Goal: Obtain resource: Download file/media

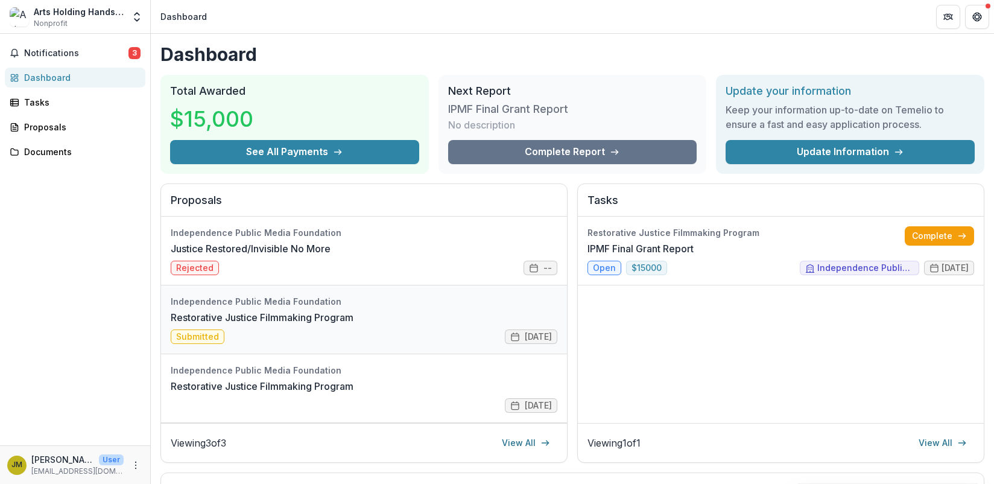
click at [246, 314] on link "Restorative Justice Filmmaking Program" at bounding box center [262, 317] width 183 height 14
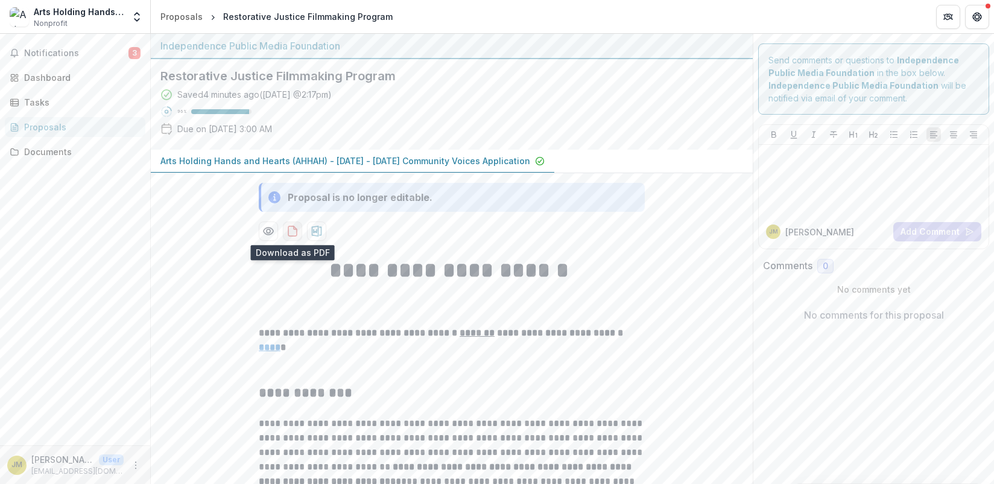
click at [291, 229] on icon "download-proposal" at bounding box center [293, 231] width 12 height 12
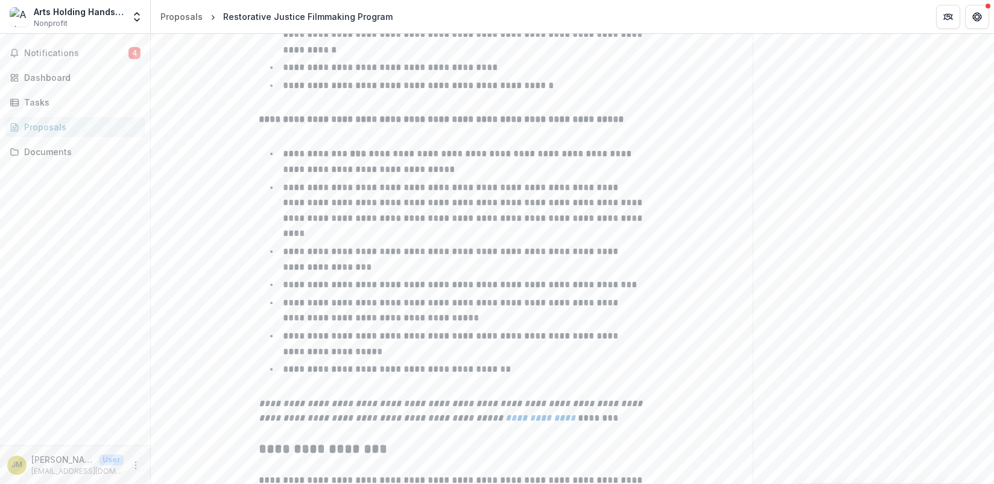
scroll to position [1302, 0]
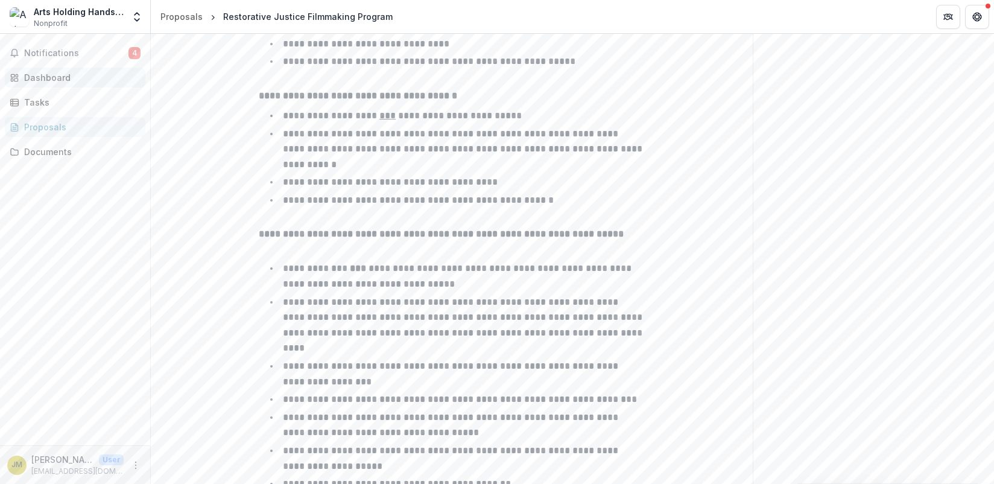
click at [65, 75] on div "Dashboard" at bounding box center [80, 77] width 112 height 13
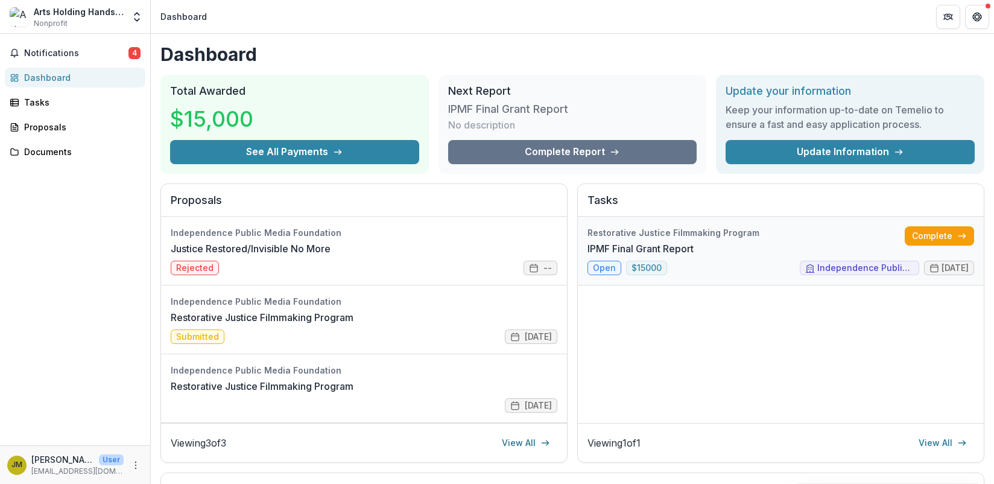
click at [694, 256] on link "IPMF Final Grant Report" at bounding box center [641, 248] width 106 height 14
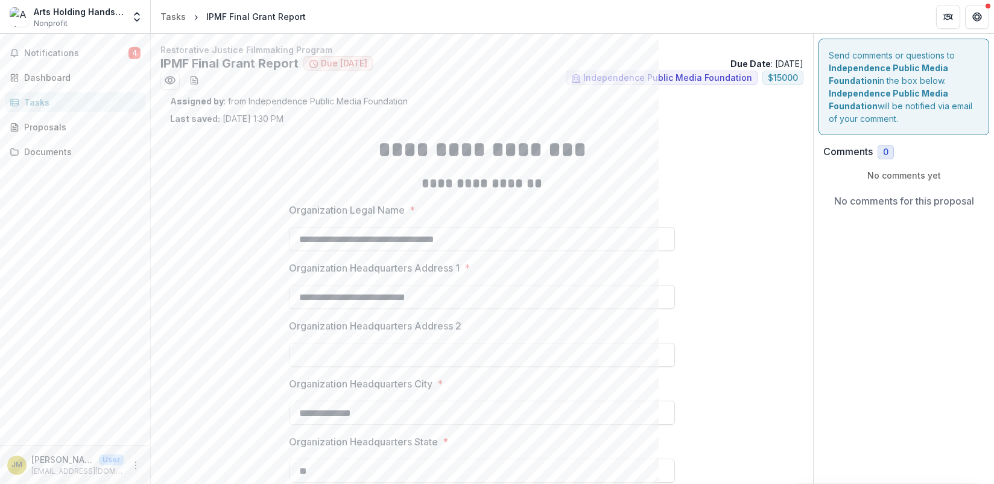
type input "*******"
